Goal: Find specific page/section

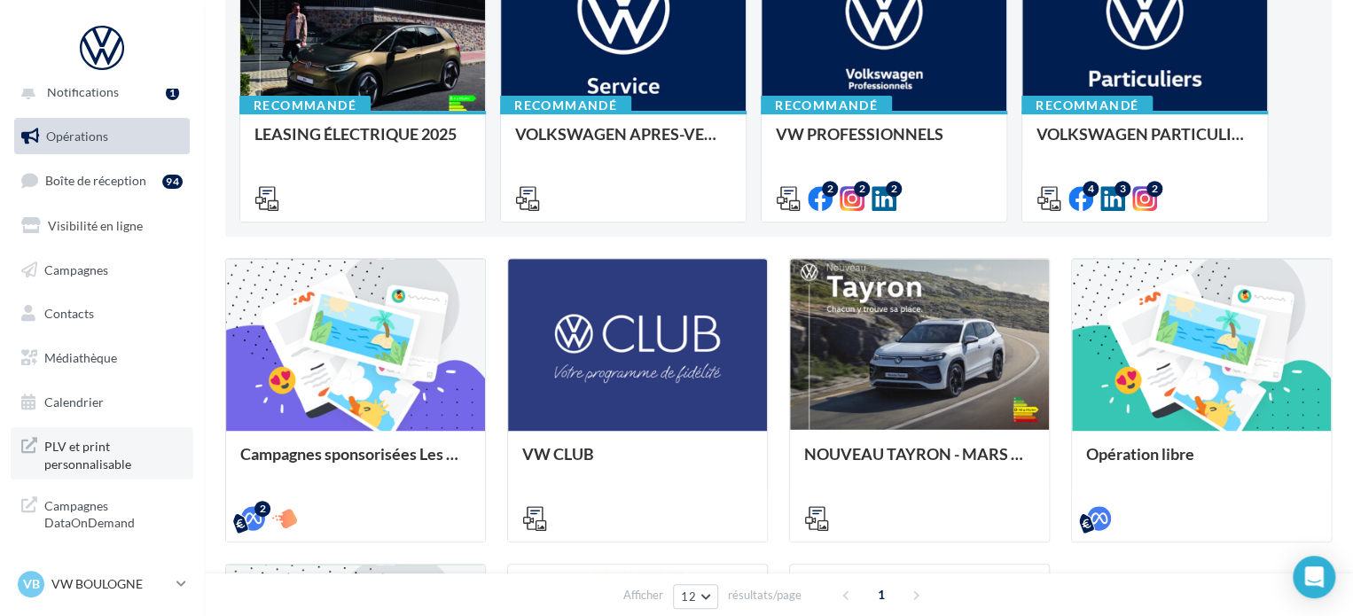
scroll to position [355, 0]
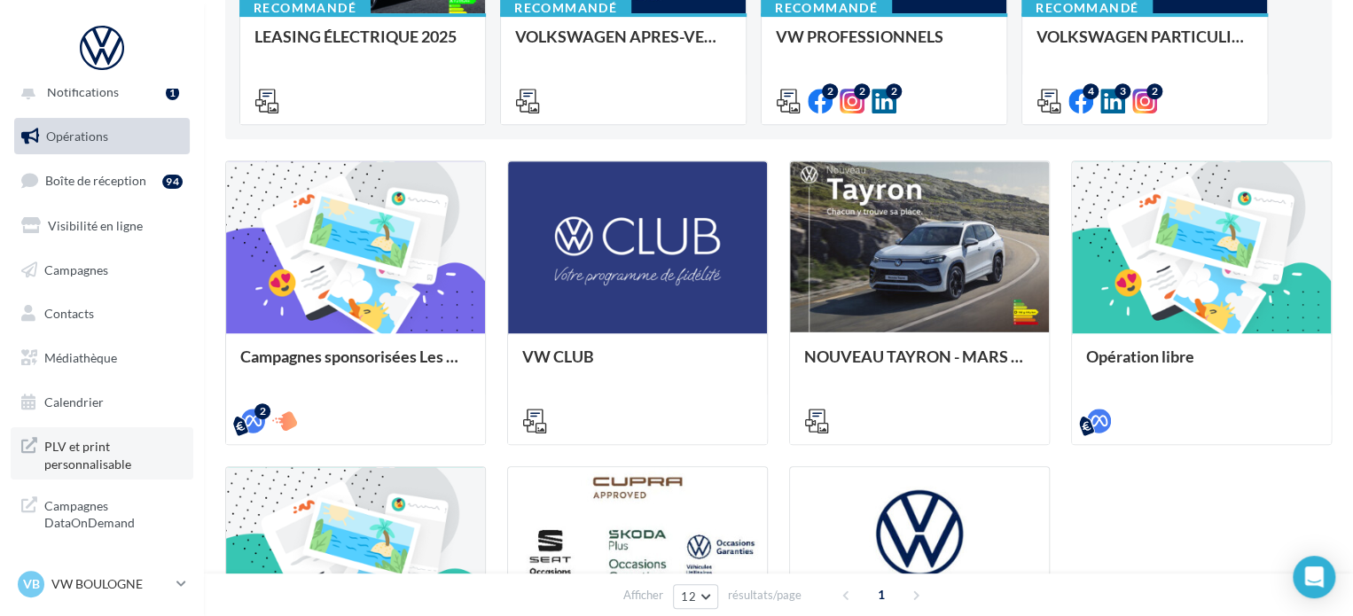
click at [124, 457] on span "PLV et print personnalisable" at bounding box center [113, 453] width 138 height 38
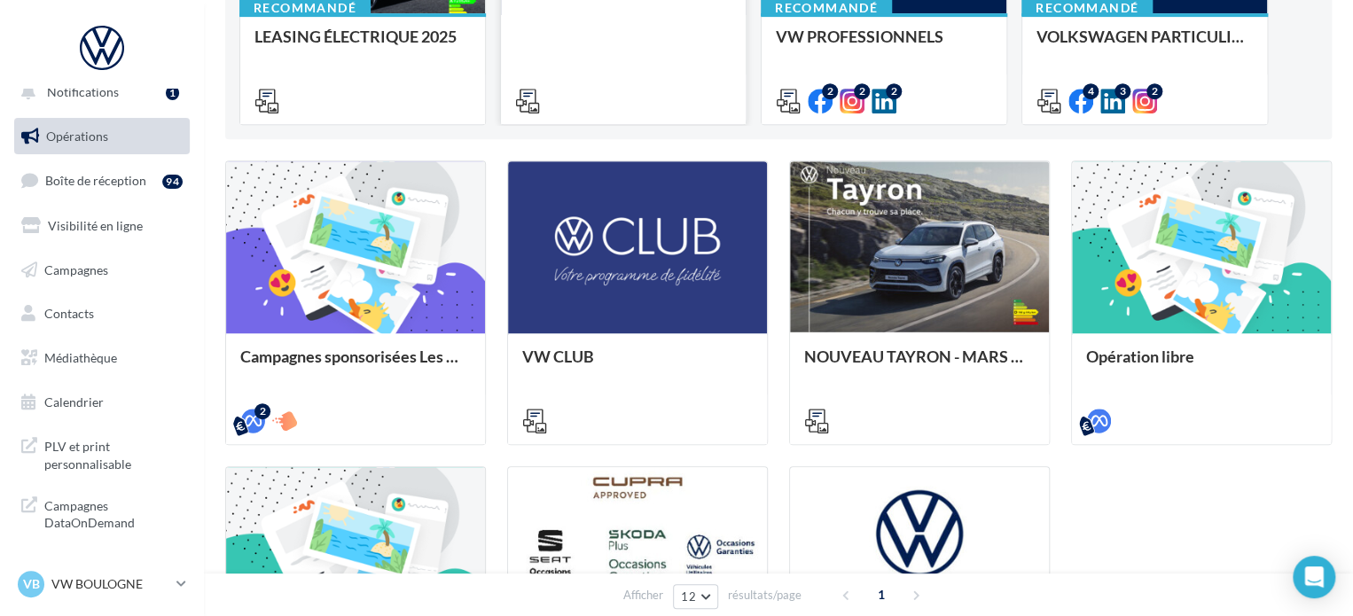
scroll to position [0, 0]
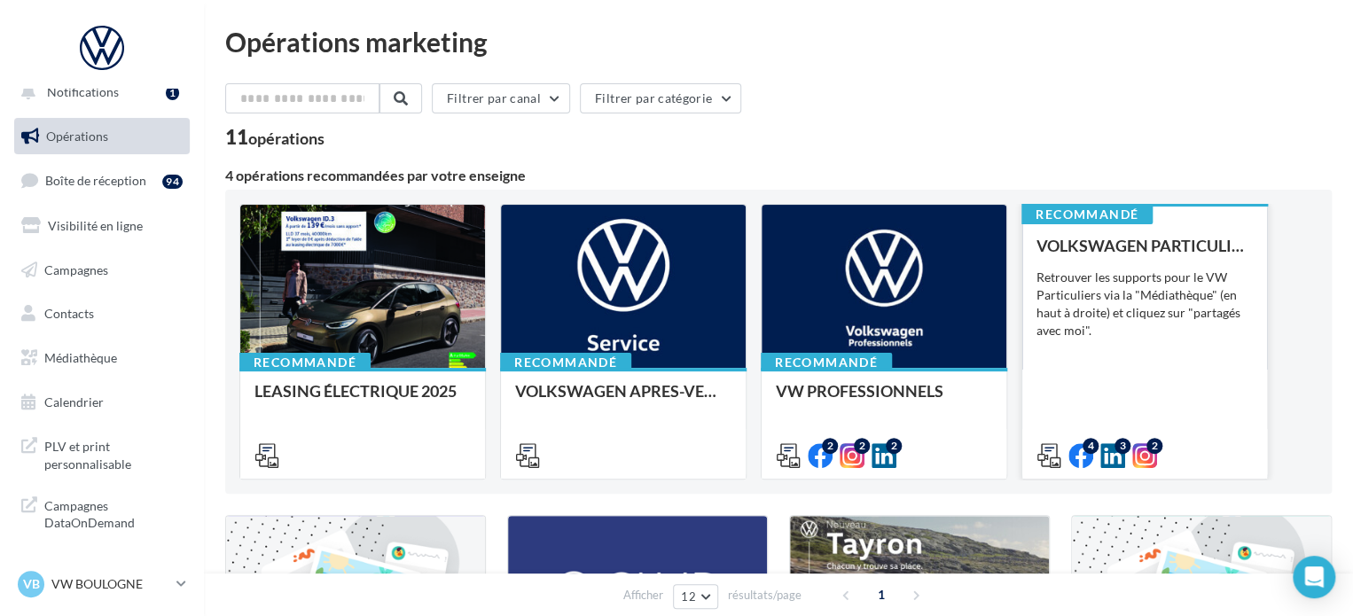
click at [1146, 354] on div "VOLKSWAGEN PARTICULIER Retrouver les supports pour le VW Particuliers via la "M…" at bounding box center [1144, 350] width 216 height 226
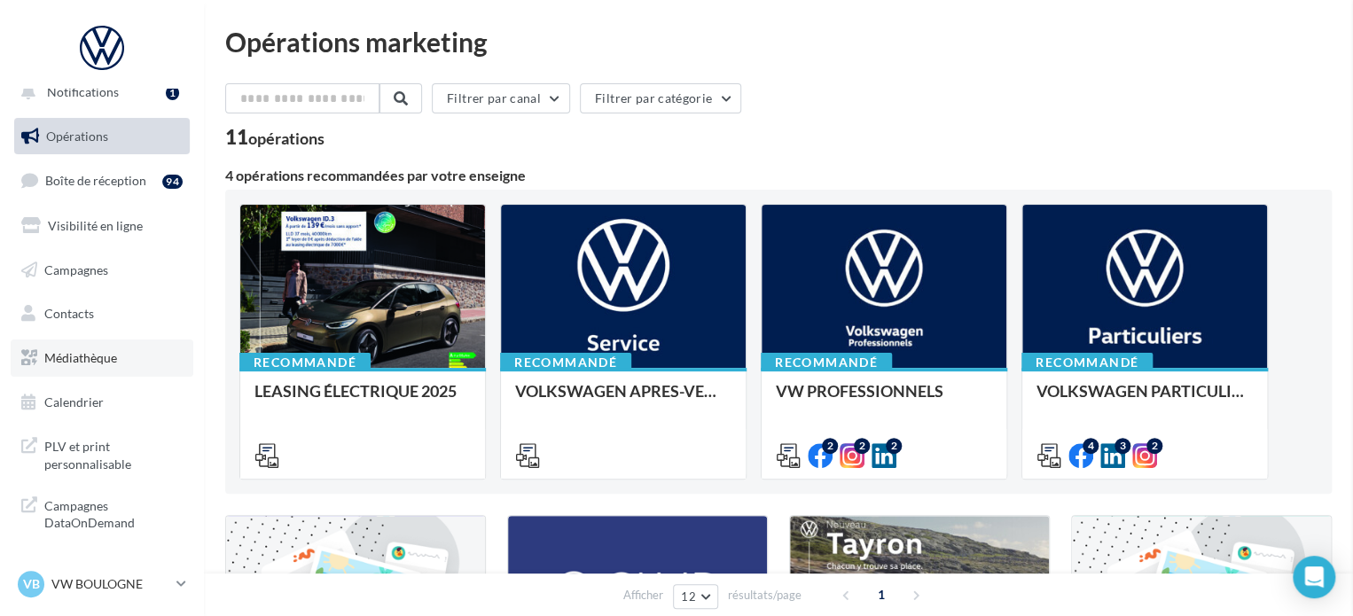
click at [83, 355] on span "Médiathèque" at bounding box center [80, 357] width 73 height 15
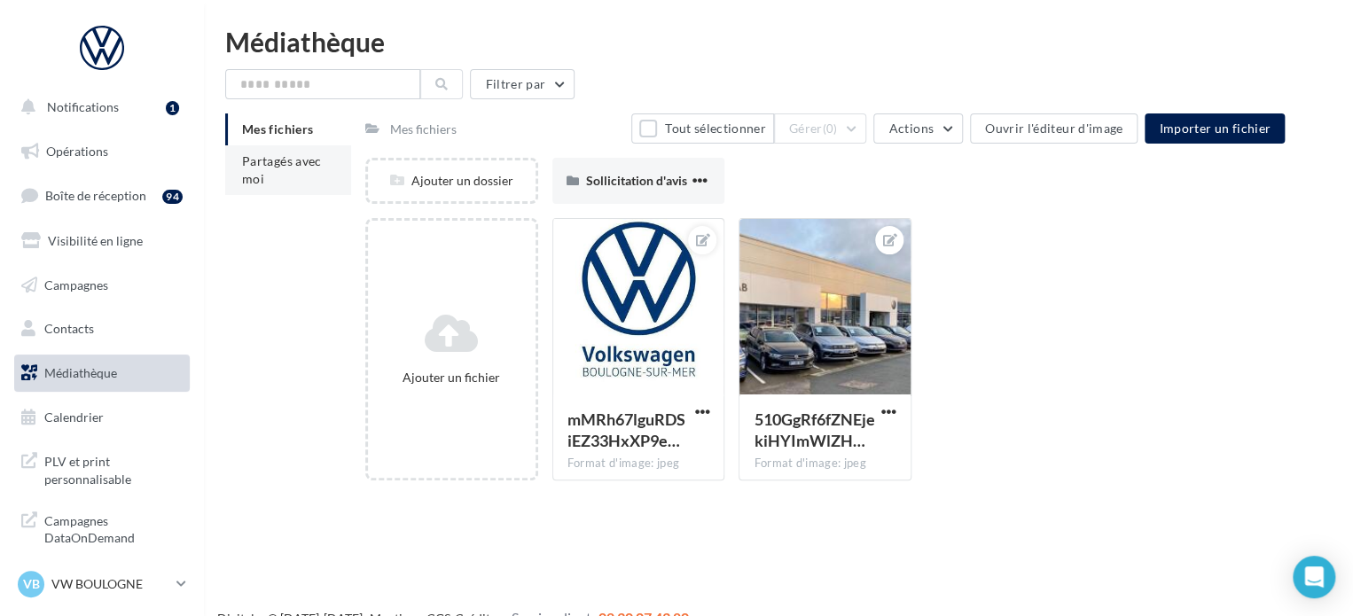
click at [279, 159] on span "Partagés avec moi" at bounding box center [282, 169] width 80 height 33
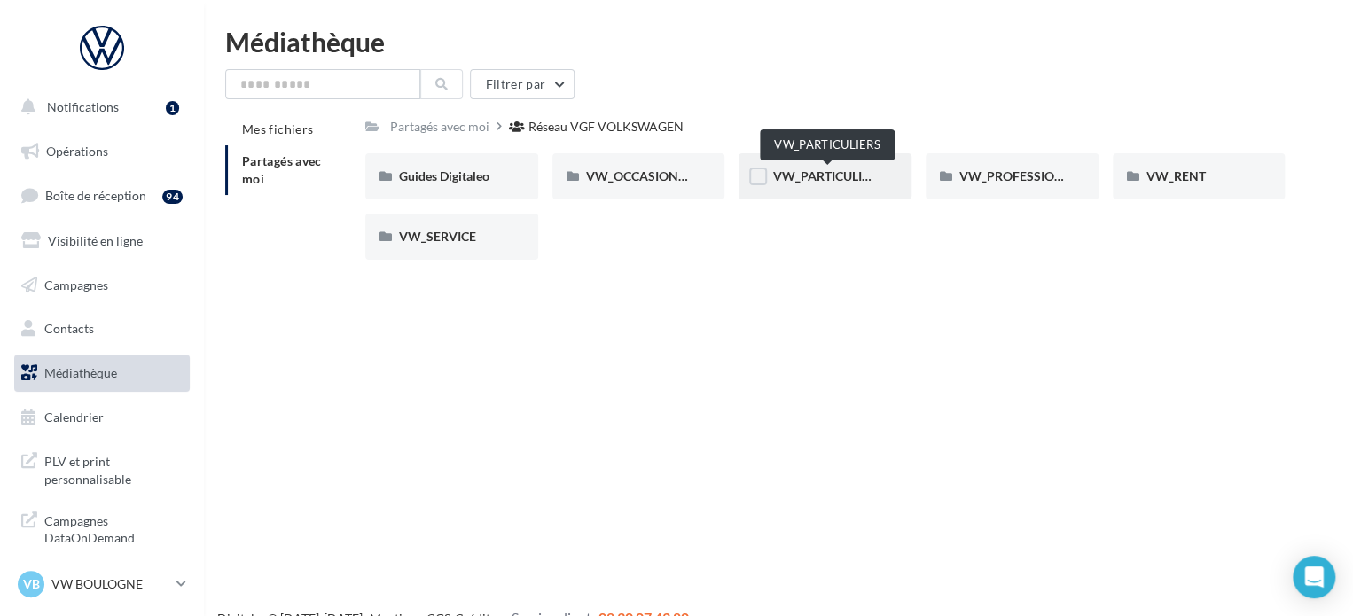
click at [790, 183] on span "VW_PARTICULIERS" at bounding box center [827, 175] width 111 height 15
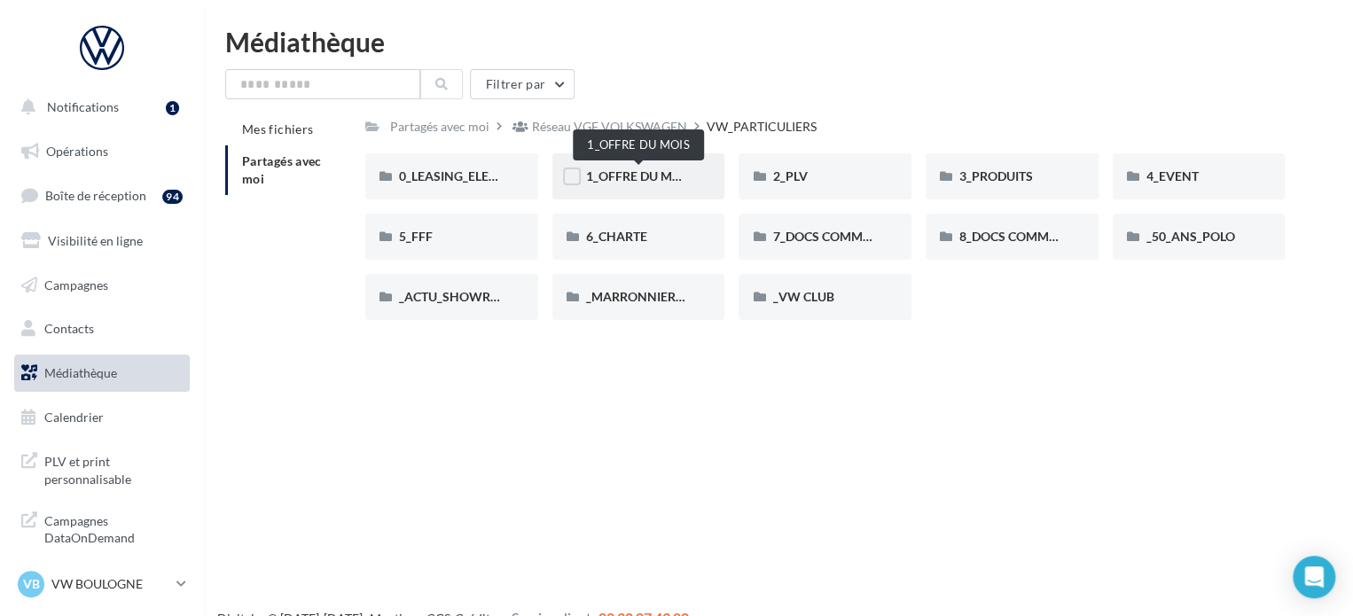
click at [634, 169] on span "1_OFFRE DU MOIS" at bounding box center [639, 175] width 106 height 15
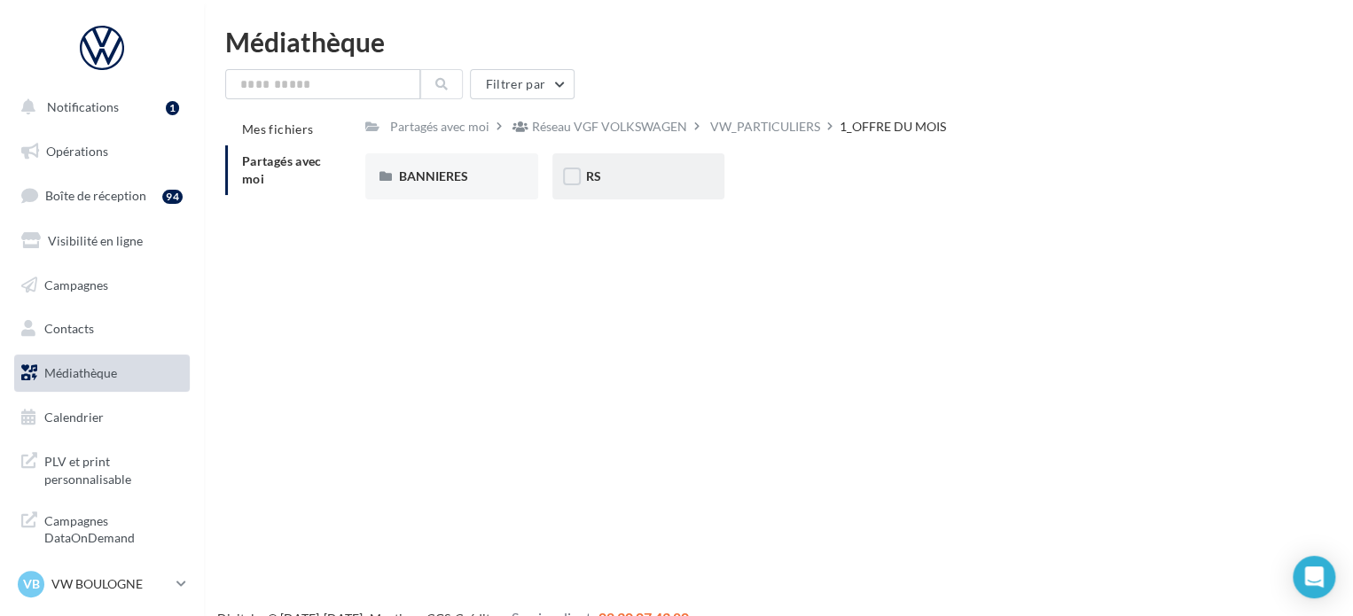
click at [622, 179] on div "RS" at bounding box center [638, 177] width 105 height 18
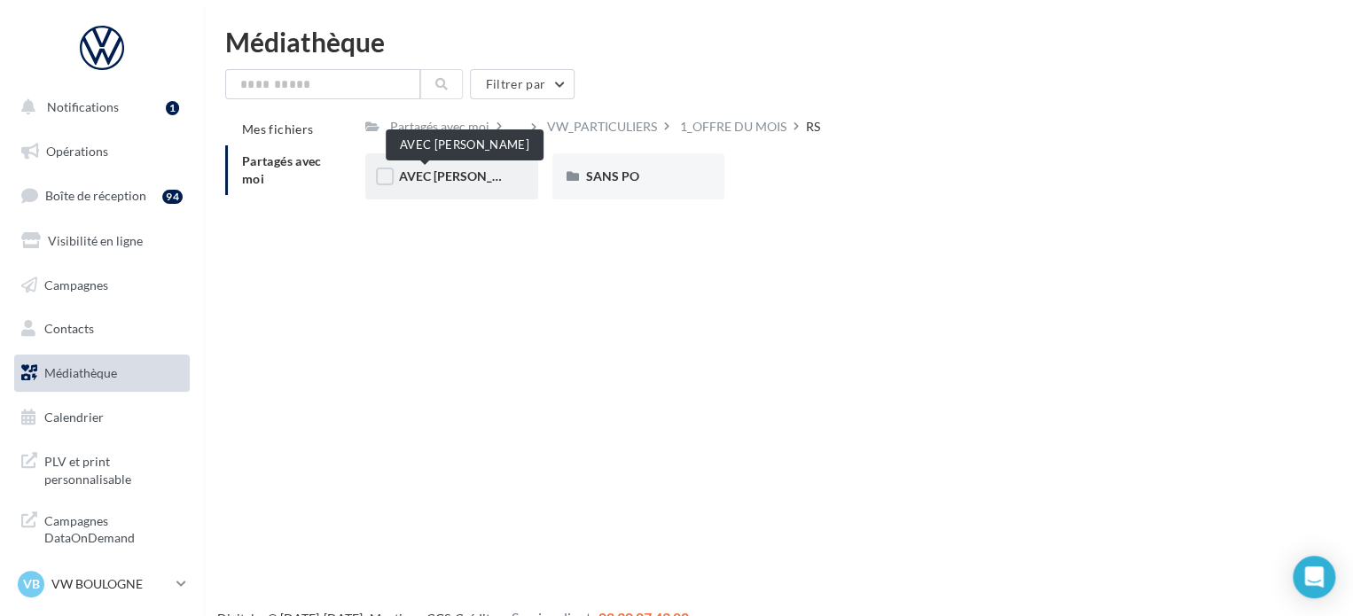
click at [432, 171] on span "AVEC [PERSON_NAME]" at bounding box center [466, 175] width 134 height 15
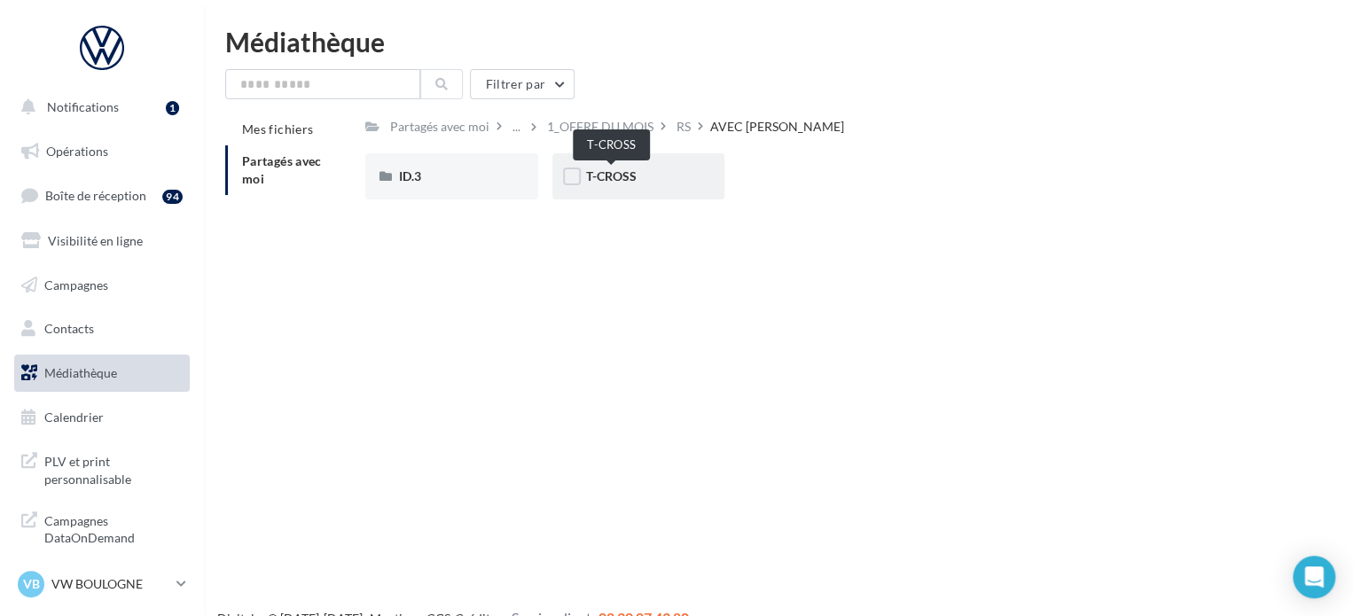
click at [616, 180] on span "T-CROSS" at bounding box center [611, 175] width 51 height 15
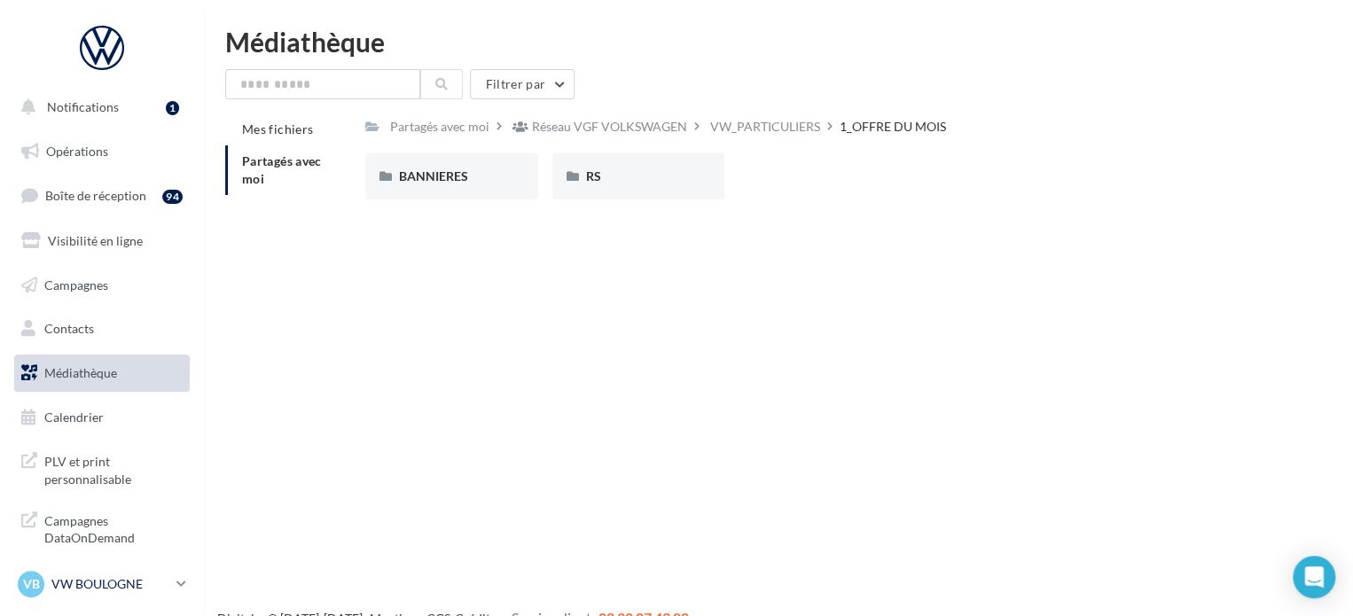
click at [135, 587] on p "VW BOULOGNE" at bounding box center [110, 584] width 118 height 18
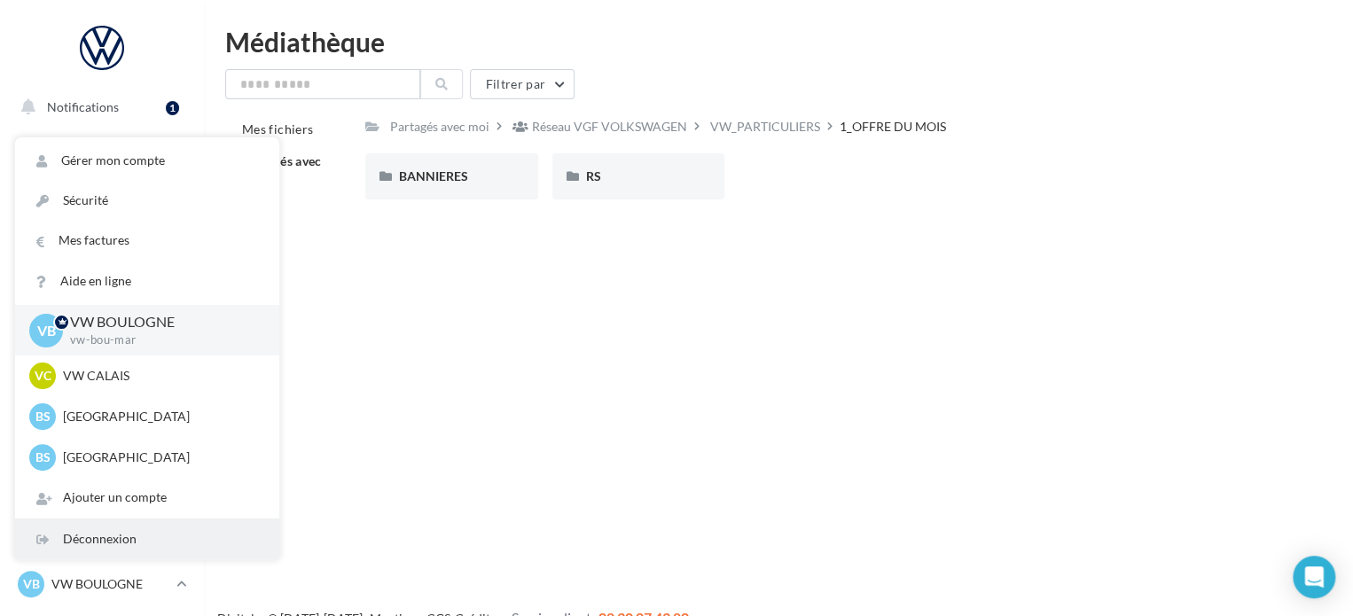
click at [144, 531] on div "Déconnexion" at bounding box center [147, 539] width 264 height 40
